Goal: Information Seeking & Learning: Learn about a topic

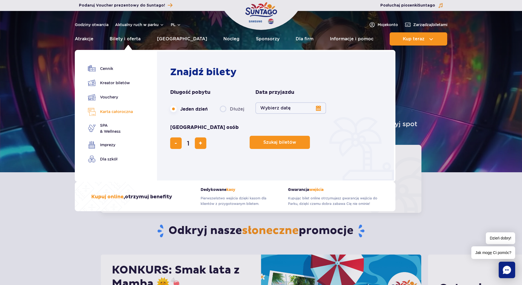
click at [120, 112] on link "Karta całoroczna" at bounding box center [110, 112] width 45 height 8
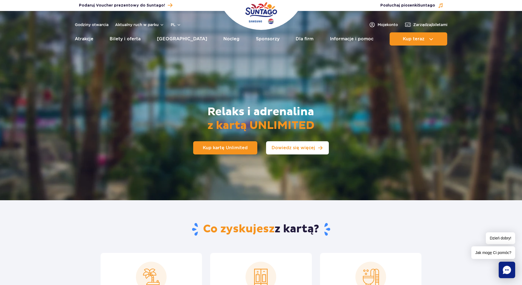
click at [313, 149] on span "Dowiedz się więcej" at bounding box center [294, 148] width 44 height 4
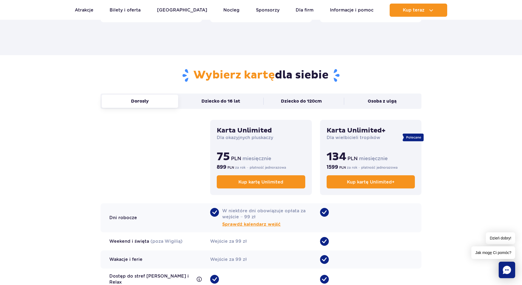
scroll to position [337, 0]
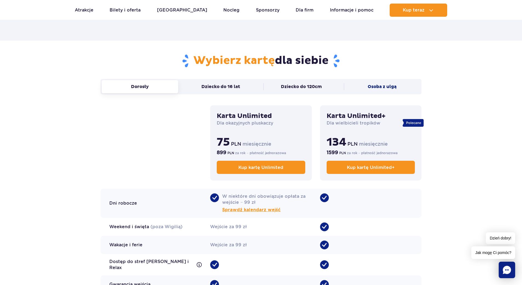
click at [382, 88] on button "Osoba z ulgą" at bounding box center [382, 86] width 76 height 13
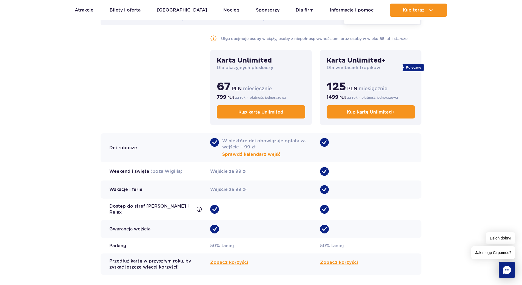
scroll to position [420, 0]
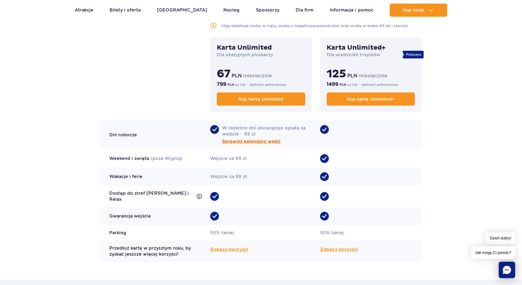
click at [264, 141] on span "Sprawdź kalendarz wejść" at bounding box center [251, 141] width 58 height 7
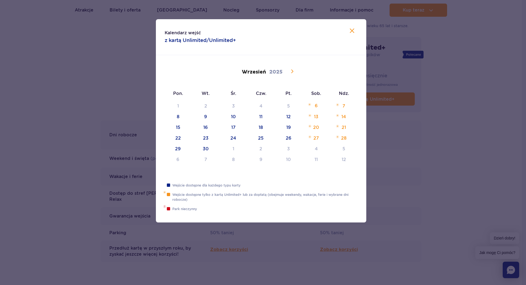
click at [293, 72] on icon at bounding box center [292, 71] width 7 height 7
click at [293, 71] on icon at bounding box center [292, 71] width 2 height 4
click at [293, 72] on icon at bounding box center [292, 71] width 7 height 7
click at [293, 73] on icon at bounding box center [292, 71] width 7 height 7
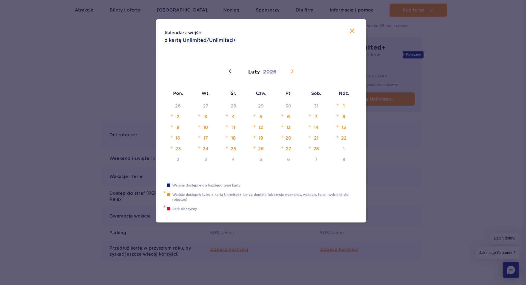
click at [293, 72] on icon at bounding box center [292, 71] width 2 height 4
click at [230, 71] on icon at bounding box center [230, 71] width 7 height 7
click at [294, 72] on icon at bounding box center [292, 71] width 7 height 7
click at [291, 72] on icon at bounding box center [292, 71] width 7 height 7
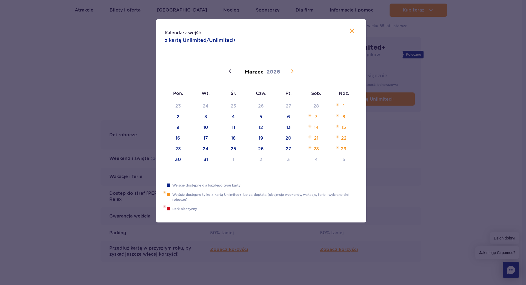
click at [292, 72] on icon at bounding box center [292, 71] width 2 height 4
click at [293, 72] on icon at bounding box center [292, 71] width 7 height 7
click at [292, 72] on icon at bounding box center [292, 71] width 7 height 7
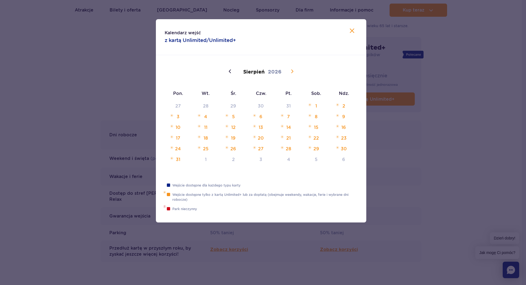
click at [292, 72] on icon at bounding box center [292, 71] width 7 height 7
click at [352, 30] on icon at bounding box center [352, 31] width 4 height 4
type input "2025"
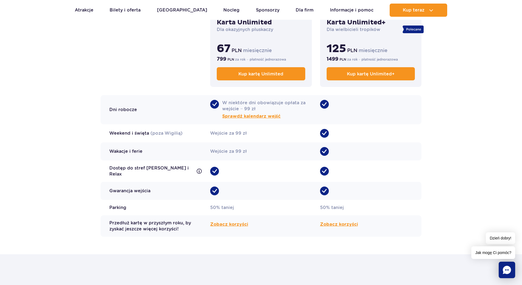
scroll to position [447, 0]
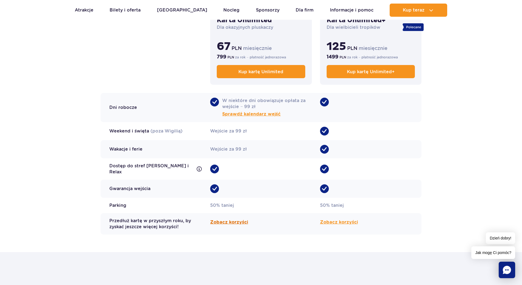
click at [239, 219] on span "Zobacz korzyści" at bounding box center [229, 222] width 38 height 7
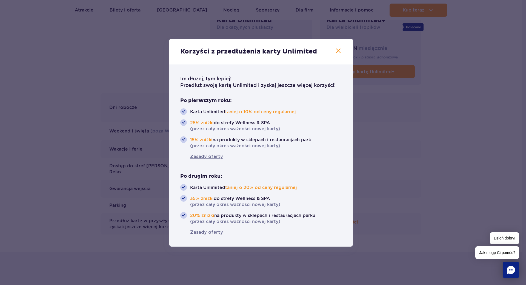
click at [339, 52] on icon "button" at bounding box center [338, 50] width 7 height 7
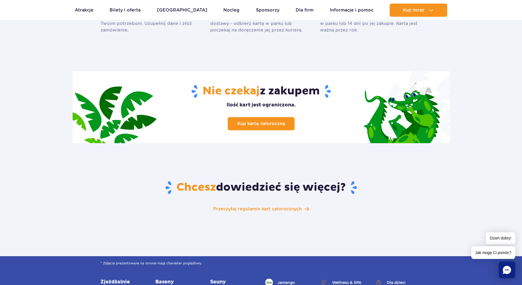
scroll to position [803, 0]
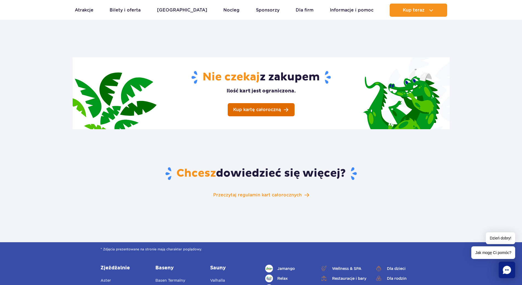
click at [265, 107] on span "Kup kartę całoroczną" at bounding box center [257, 109] width 48 height 4
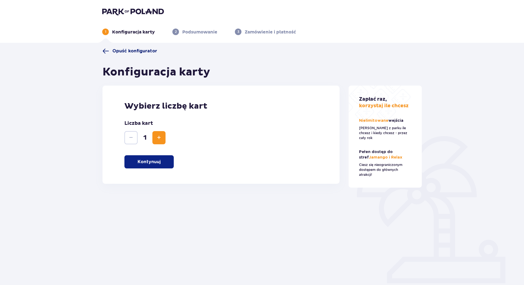
click at [126, 50] on span "Opuść konfigurator" at bounding box center [134, 51] width 45 height 6
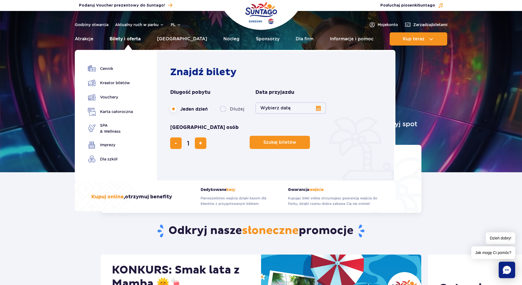
click at [131, 38] on link "Bilety i oferta" at bounding box center [125, 38] width 31 height 13
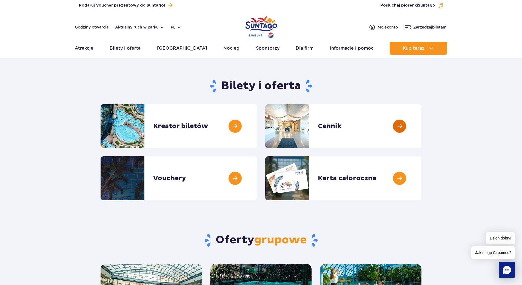
click at [422, 126] on link at bounding box center [422, 126] width 0 height 44
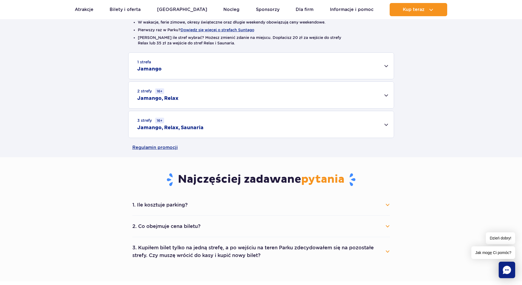
scroll to position [165, 0]
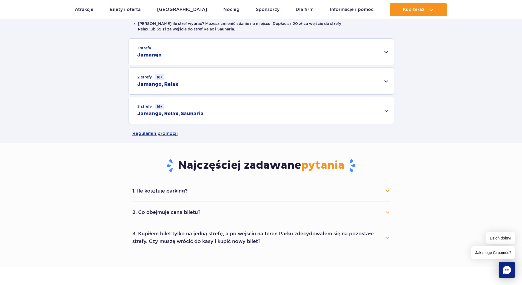
click at [386, 80] on div "2 strefy 16+ Jamango, Relax" at bounding box center [261, 81] width 265 height 27
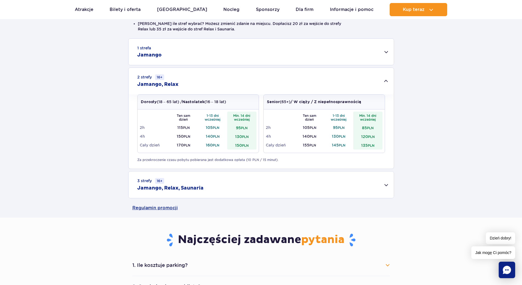
click at [381, 100] on div "Senior (65+) / W ciąży / Z niepełnosprawnością" at bounding box center [324, 102] width 121 height 15
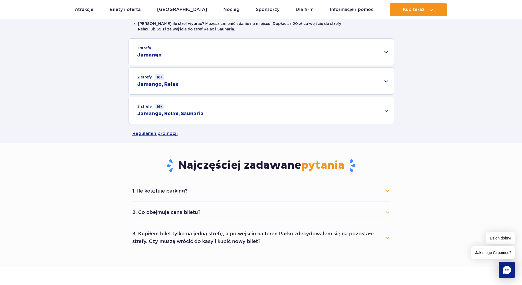
click at [451, 79] on div "1 strefa Jamango Dorosły (18 – 65 lat) / Nastolatek (16 – 18 lat) Ten sam dzień…" at bounding box center [261, 81] width 522 height 86
click at [386, 111] on div "3 strefy 16+ Jamango, Relax, Saunaria" at bounding box center [261, 110] width 265 height 27
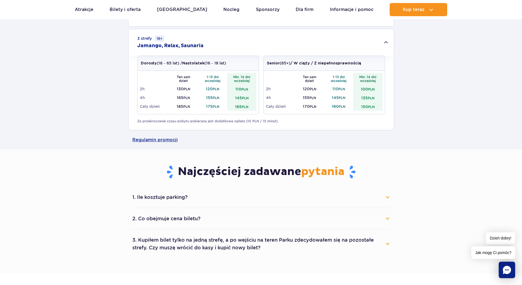
scroll to position [219, 0]
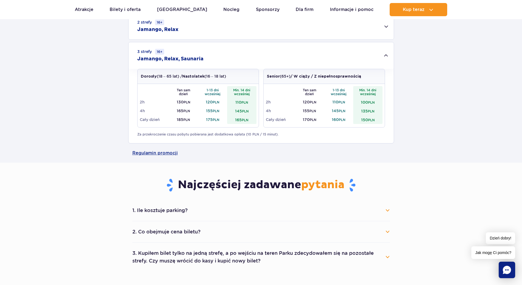
click at [387, 211] on button "1. Ile kosztuje parking?" at bounding box center [261, 210] width 258 height 12
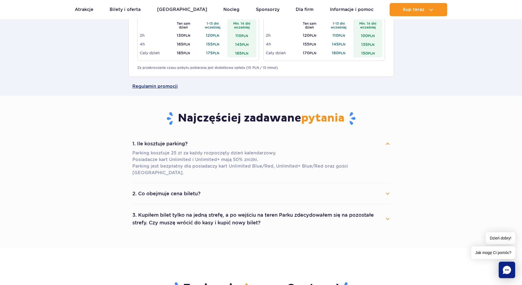
scroll to position [302, 0]
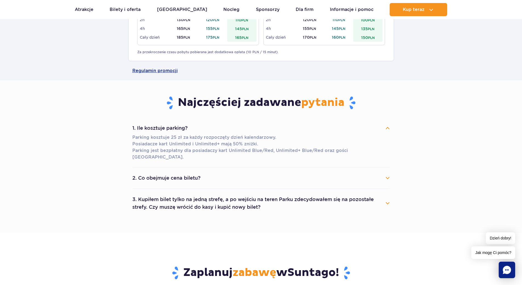
click at [387, 172] on button "2. Co obejmuje cena biletu?" at bounding box center [261, 178] width 258 height 12
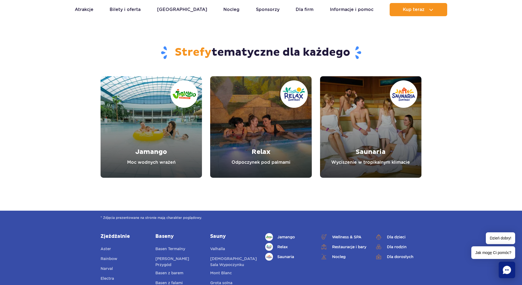
scroll to position [713, 0]
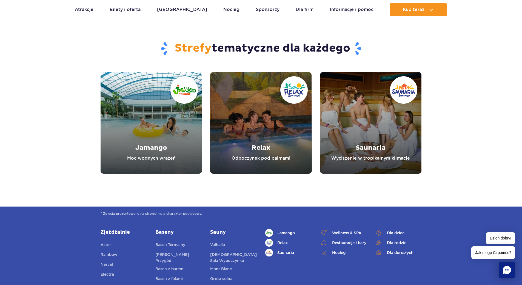
click at [368, 121] on link "Saunaria" at bounding box center [370, 122] width 101 height 101
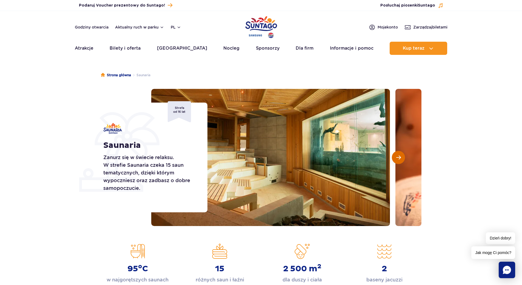
click at [399, 158] on span "Następny slajd" at bounding box center [398, 157] width 5 height 5
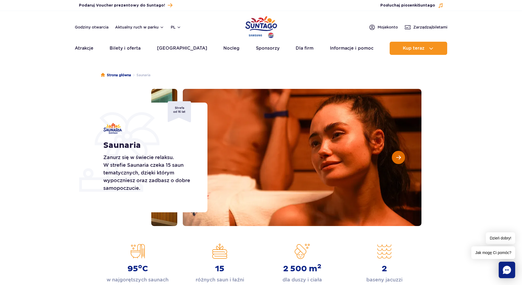
click at [399, 158] on span "Następny slajd" at bounding box center [398, 157] width 5 height 5
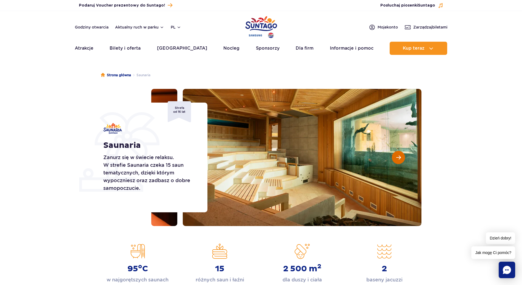
click at [399, 158] on span "Następny slajd" at bounding box center [398, 157] width 5 height 5
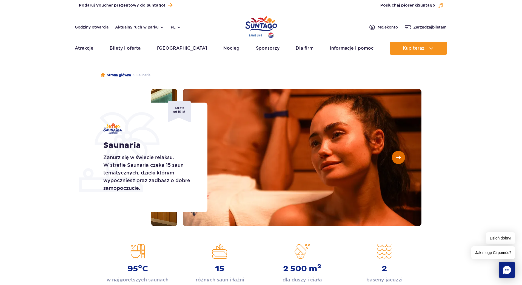
click at [399, 158] on span "Następny slajd" at bounding box center [398, 157] width 5 height 5
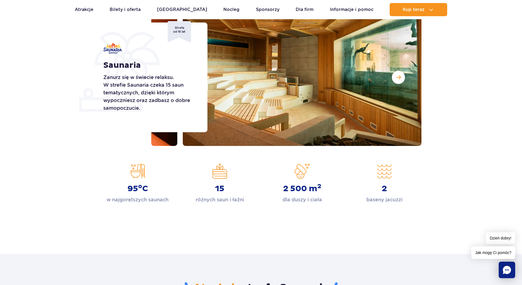
scroll to position [55, 0]
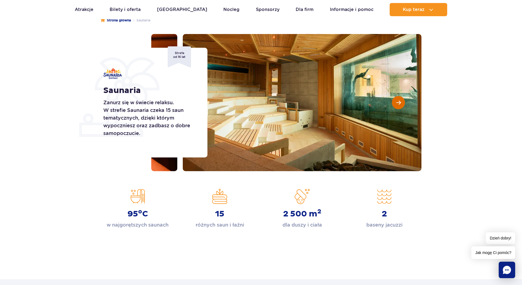
click at [396, 101] on span "Następny slajd" at bounding box center [398, 102] width 5 height 5
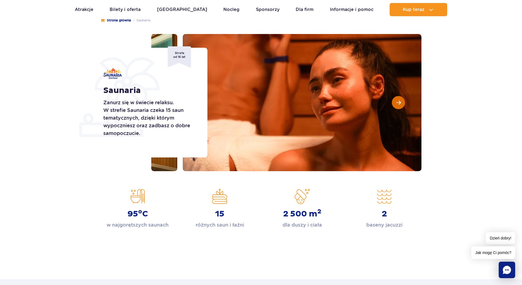
click at [396, 101] on span "Następny slajd" at bounding box center [398, 102] width 5 height 5
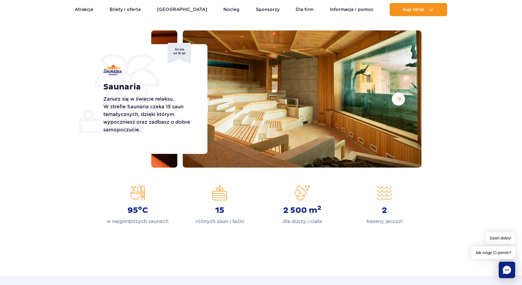
scroll to position [0, 0]
